Goal: Information Seeking & Learning: Learn about a topic

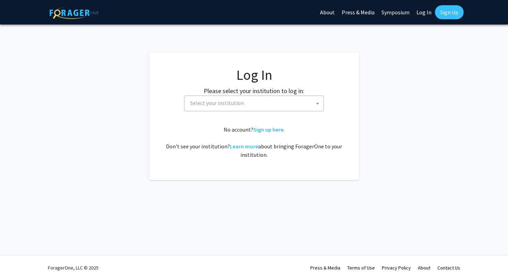
select select
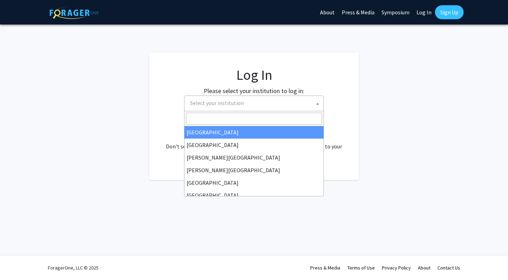
click at [234, 103] on span "Select your institution" at bounding box center [217, 102] width 54 height 7
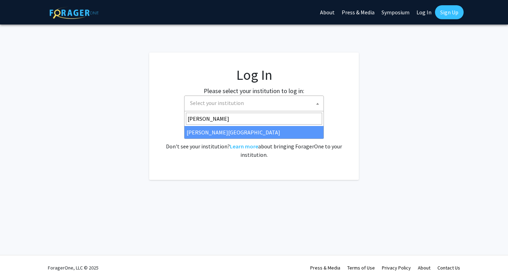
type input "thomas"
select select "24"
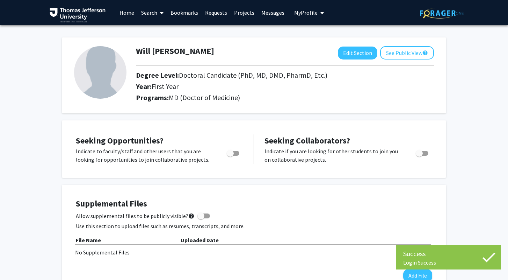
click at [240, 11] on link "Projects" at bounding box center [244, 12] width 27 height 24
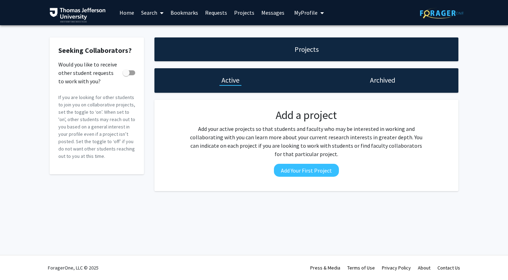
click at [123, 12] on link "Home" at bounding box center [127, 12] width 22 height 24
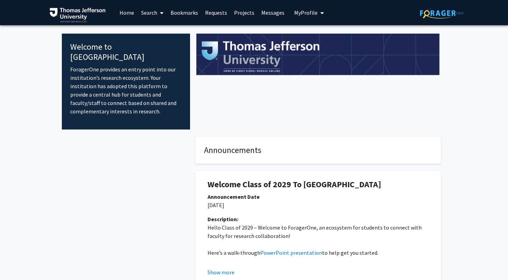
click at [154, 10] on link "Search" at bounding box center [152, 12] width 29 height 24
click at [165, 32] on span "Faculty/Staff" at bounding box center [163, 32] width 51 height 14
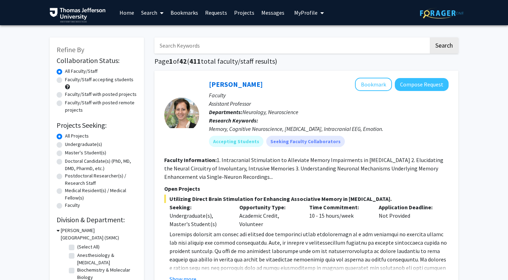
click at [65, 159] on label "Doctoral Candidate(s) (PhD, MD, DMD, PharmD, etc.)" at bounding box center [101, 164] width 72 height 15
click at [65, 159] on input "Doctoral Candidate(s) (PhD, MD, DMD, PharmD, etc.)" at bounding box center [67, 159] width 5 height 5
radio input "true"
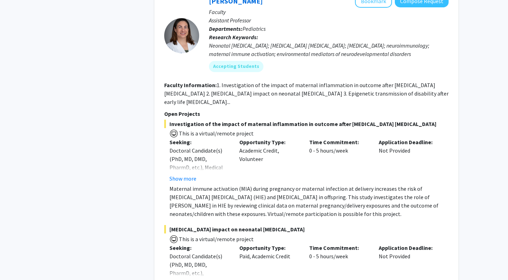
scroll to position [2285, 0]
drag, startPoint x: 218, startPoint y: 184, endPoint x: 246, endPoint y: 193, distance: 29.1
click at [246, 193] on p "Maternal immune activation (MIA) during pregnancy or maternal infection at deli…" at bounding box center [309, 201] width 279 height 34
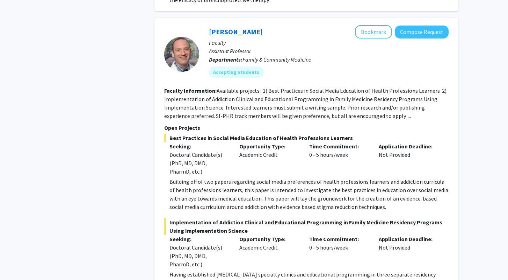
scroll to position [4516, 0]
click at [273, 123] on p "Open Projects" at bounding box center [306, 127] width 285 height 8
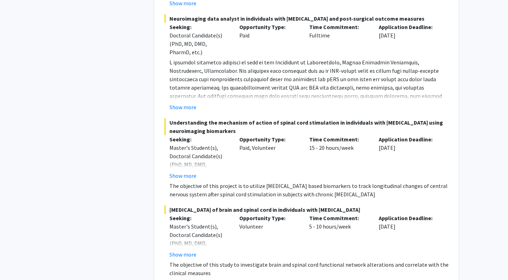
scroll to position [5232, 0]
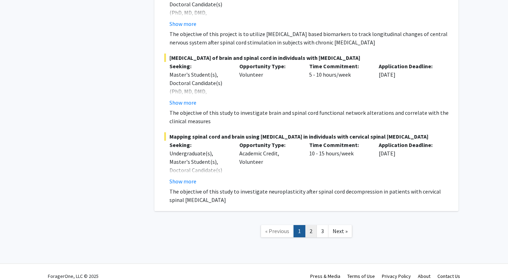
click at [312, 225] on link "2" at bounding box center [311, 231] width 12 height 12
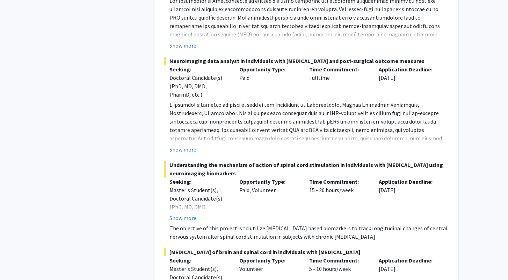
scroll to position [5232, 0]
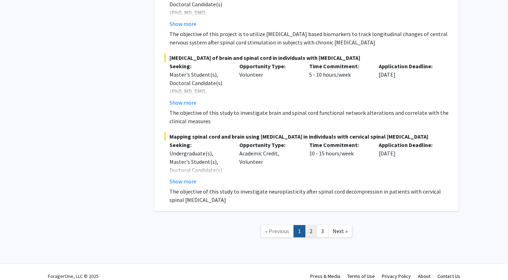
click at [309, 225] on link "2" at bounding box center [311, 231] width 12 height 12
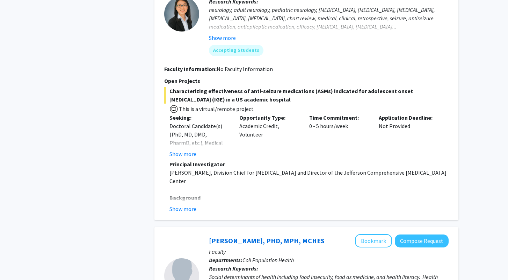
scroll to position [1172, 0]
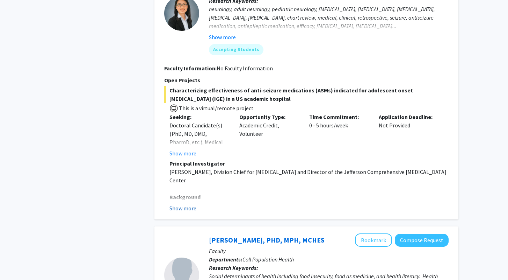
click at [181, 204] on button "Show more" at bounding box center [183, 208] width 27 height 8
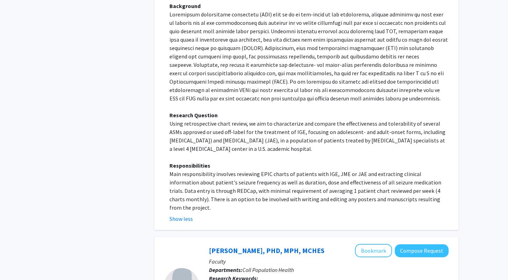
scroll to position [1359, 0]
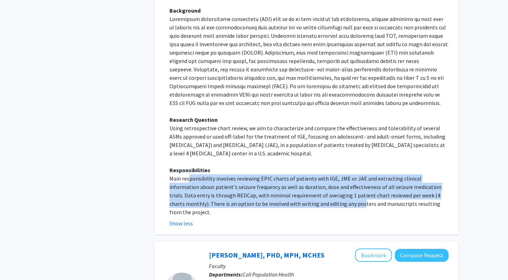
drag, startPoint x: 193, startPoint y: 161, endPoint x: 307, endPoint y: 189, distance: 117.9
click at [307, 189] on p "Main responsibility involves reviewing EPIC charts of patients with IGE, JME or…" at bounding box center [309, 195] width 279 height 42
drag, startPoint x: 307, startPoint y: 189, endPoint x: 232, endPoint y: 154, distance: 83.4
click at [232, 154] on div "Principal Investigator [PERSON_NAME], Division Chief for [MEDICAL_DATA] and Dir…" at bounding box center [309, 94] width 279 height 243
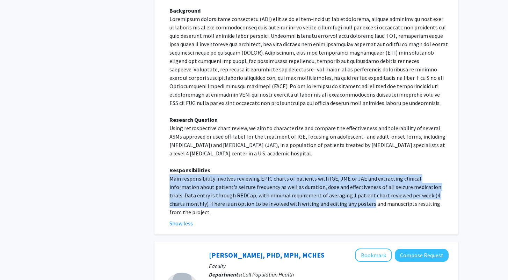
click at [232, 166] on p "Responsibilities" at bounding box center [309, 170] width 279 height 8
drag, startPoint x: 232, startPoint y: 154, endPoint x: 291, endPoint y: 203, distance: 77.2
click at [291, 203] on div "Heping ([PERSON_NAME]) Sheng Bookmark Compose Request Postdoctoral Researcher /…" at bounding box center [307, 4] width 304 height 462
drag, startPoint x: 281, startPoint y: 195, endPoint x: 221, endPoint y: 154, distance: 73.1
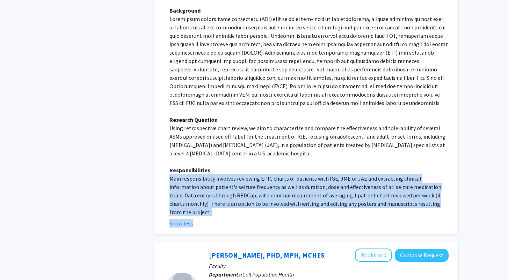
click at [221, 154] on fg-read-more "Principal Investigator [PERSON_NAME], Division Chief for [MEDICAL_DATA] and Dir…" at bounding box center [306, 100] width 285 height 255
click at [225, 174] on p "Main responsibility involves reviewing EPIC charts of patients with IGE, JME or…" at bounding box center [309, 195] width 279 height 42
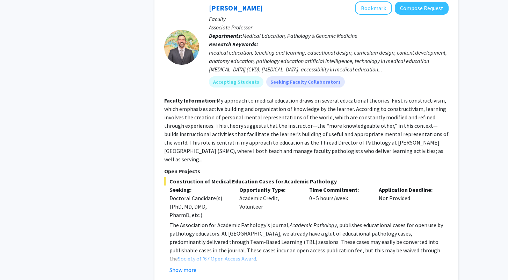
scroll to position [2247, 0]
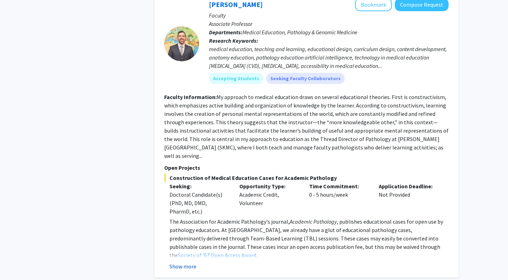
click at [183, 262] on button "Show more" at bounding box center [183, 266] width 27 height 8
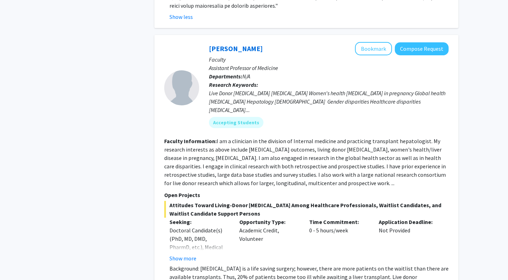
scroll to position [2788, 0]
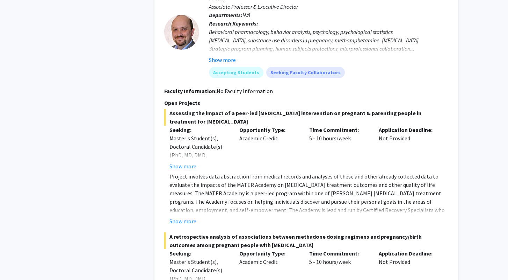
scroll to position [3317, 0]
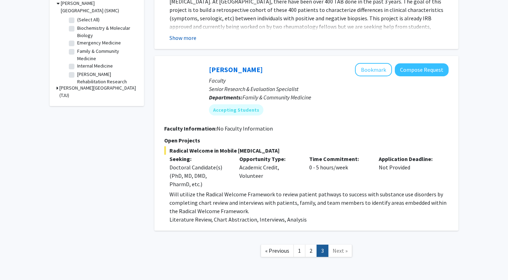
scroll to position [255, 0]
